Goal: Task Accomplishment & Management: Manage account settings

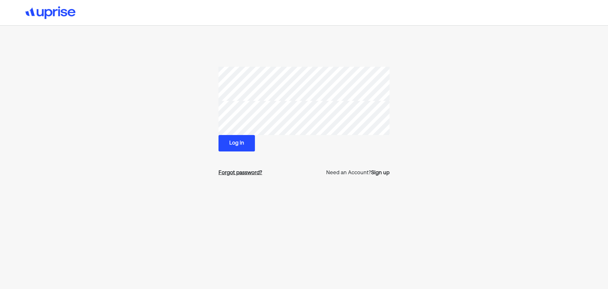
click at [251, 175] on div "Forgot password?" at bounding box center [241, 173] width 44 height 8
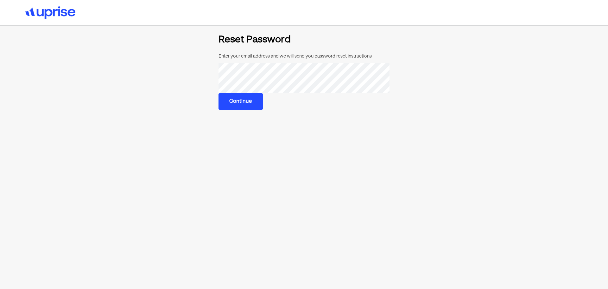
click at [342, 102] on div "Enter your email address and we will send you password reset instructions Conti…" at bounding box center [304, 82] width 171 height 56
click at [250, 104] on button "Continue" at bounding box center [241, 101] width 44 height 16
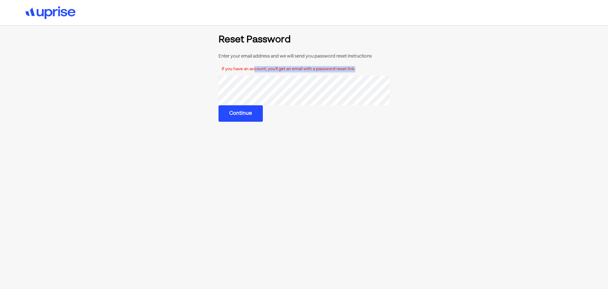
drag, startPoint x: 255, startPoint y: 67, endPoint x: 357, endPoint y: 67, distance: 102.3
click at [357, 67] on div "If you have an account, you'll get an email with a password reset link." at bounding box center [304, 69] width 171 height 13
click at [240, 70] on div "If you have an account, you'll get an email with a password reset link." at bounding box center [304, 69] width 171 height 13
drag, startPoint x: 221, startPoint y: 70, endPoint x: 374, endPoint y: 70, distance: 153.0
click at [374, 70] on div "If you have an account, you'll get an email with a password reset link." at bounding box center [304, 69] width 171 height 13
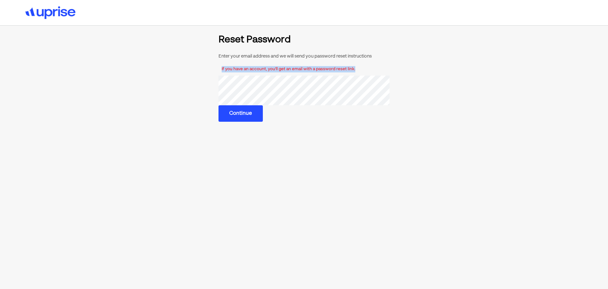
click at [255, 71] on div "If you have an account, you'll get an email with a password reset link." at bounding box center [304, 69] width 171 height 13
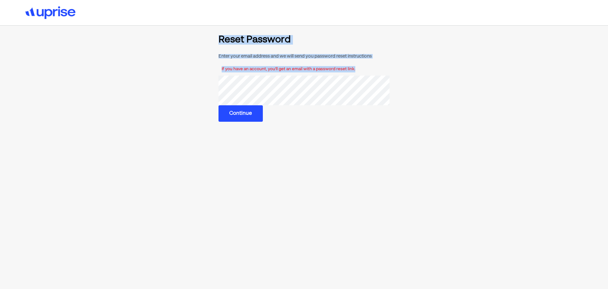
drag, startPoint x: 364, startPoint y: 70, endPoint x: 203, endPoint y: 42, distance: 162.7
click at [203, 42] on section "Reset Password Enter your email address and we will send you password reset ins…" at bounding box center [304, 78] width 410 height 87
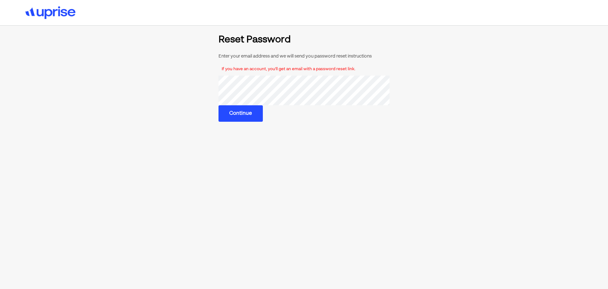
click at [333, 117] on div "Enter your email address and we will send you password reset instructions If yo…" at bounding box center [304, 88] width 171 height 68
drag, startPoint x: 260, startPoint y: 69, endPoint x: 396, endPoint y: 69, distance: 135.2
click at [396, 69] on section "Reset Password Enter your email address and we will send you password reset ins…" at bounding box center [304, 78] width 410 height 87
click at [397, 73] on section "Reset Password Enter your email address and we will send you password reset ins…" at bounding box center [304, 78] width 410 height 87
click at [219, 70] on div "If you have an account, you'll get an email with a password reset link." at bounding box center [304, 69] width 171 height 13
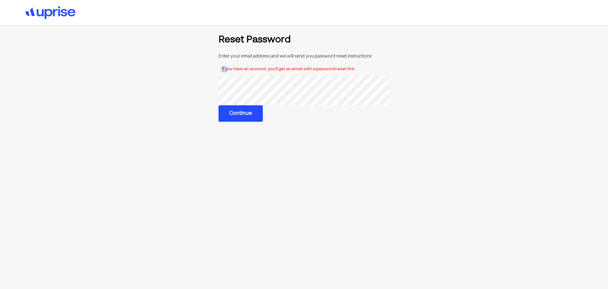
drag, startPoint x: 219, startPoint y: 70, endPoint x: 227, endPoint y: 70, distance: 8.2
click at [227, 70] on div "If you have an account, you'll get an email with a password reset link." at bounding box center [304, 69] width 171 height 13
click at [218, 72] on section "Reset Password Enter your email address and we will send you password reset ins…" at bounding box center [304, 78] width 410 height 87
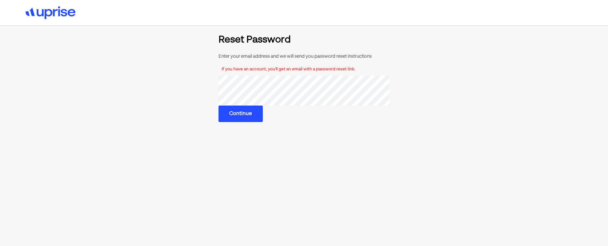
click at [219, 70] on div "If you have an account, you'll get an email with a password reset link." at bounding box center [304, 69] width 171 height 13
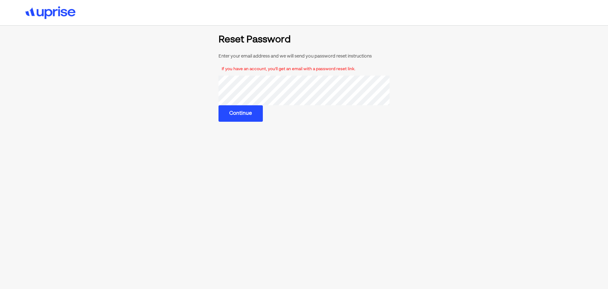
click at [57, 13] on img at bounding box center [50, 12] width 50 height 13
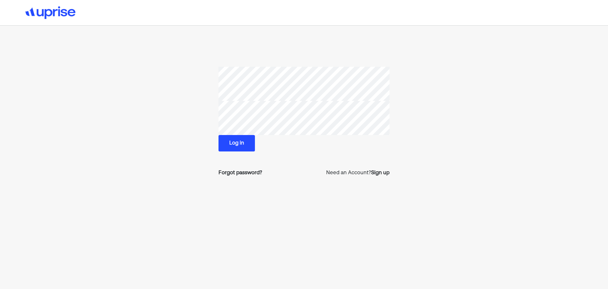
click at [240, 149] on button "Log in" at bounding box center [237, 143] width 36 height 16
click at [233, 145] on button "Log in" at bounding box center [237, 143] width 36 height 16
click at [246, 148] on button "Log in" at bounding box center [237, 143] width 36 height 16
click at [246, 146] on button "Log in" at bounding box center [237, 143] width 36 height 16
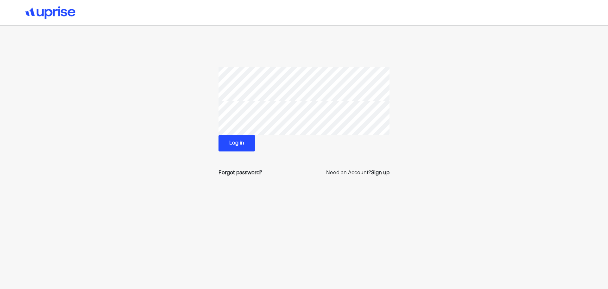
click at [246, 146] on button "Log in" at bounding box center [237, 143] width 36 height 16
click at [241, 147] on button "Log in" at bounding box center [237, 143] width 36 height 16
click at [292, 159] on div "Log in Forgot password? Need an Account? Sign up" at bounding box center [304, 124] width 171 height 115
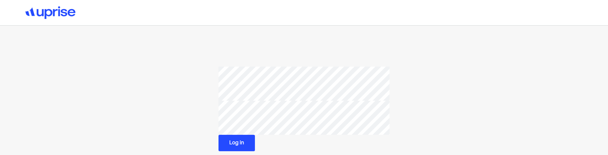
click at [242, 145] on button "Log in" at bounding box center [237, 143] width 36 height 16
click at [209, 112] on section "Log in Forgot password? Need an Account? Sign up" at bounding box center [304, 124] width 410 height 115
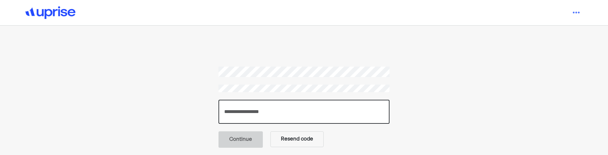
click at [272, 114] on input "number" at bounding box center [304, 112] width 171 height 24
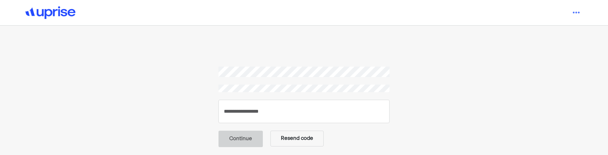
click at [47, 11] on img at bounding box center [50, 12] width 50 height 13
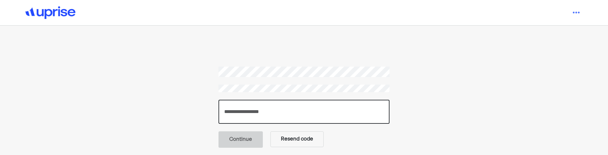
click at [306, 112] on input "number" at bounding box center [304, 112] width 171 height 24
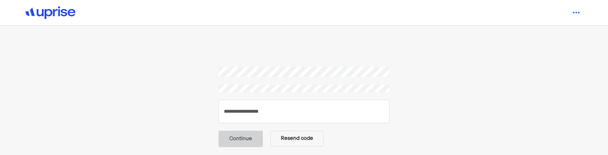
click at [386, 149] on main "Continue Resend code" at bounding box center [304, 136] width 426 height 139
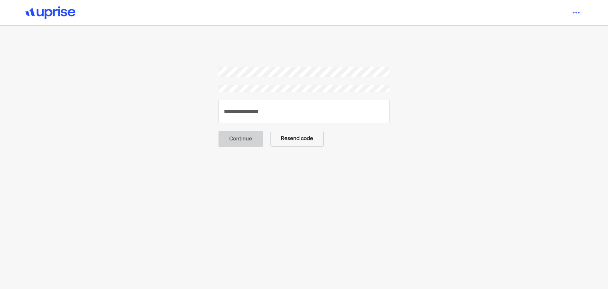
click at [296, 67] on div "Continue Resend code" at bounding box center [304, 107] width 171 height 81
click at [441, 62] on div "Continue Resend code" at bounding box center [304, 163] width 608 height 326
